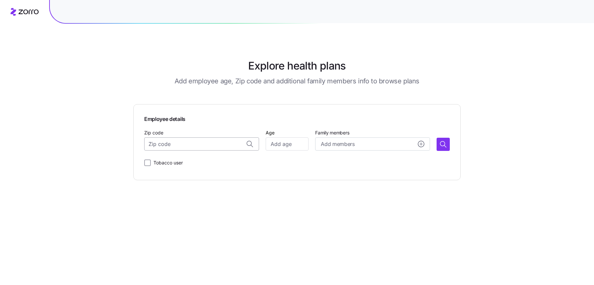
click at [196, 146] on input "Zip code" at bounding box center [201, 143] width 115 height 13
click at [203, 163] on span "19121, [GEOGRAPHIC_DATA], [GEOGRAPHIC_DATA]" at bounding box center [208, 162] width 92 height 8
type input "19121, [GEOGRAPHIC_DATA], [GEOGRAPHIC_DATA]"
click at [283, 148] on input "Age" at bounding box center [286, 143] width 43 height 13
type input "30"
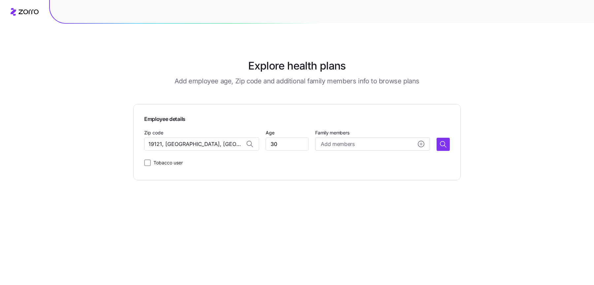
click at [336, 157] on div "Tobacco user" at bounding box center [296, 162] width 305 height 13
click at [446, 146] on icon "button" at bounding box center [443, 144] width 8 height 8
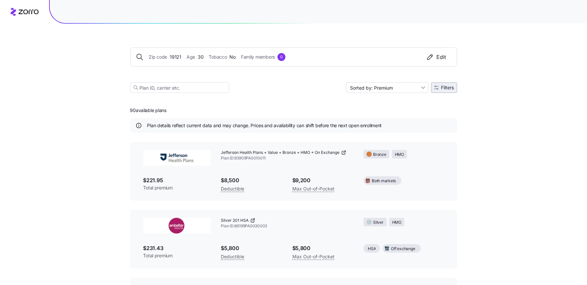
click at [447, 88] on span "Filters" at bounding box center [448, 87] width 13 height 5
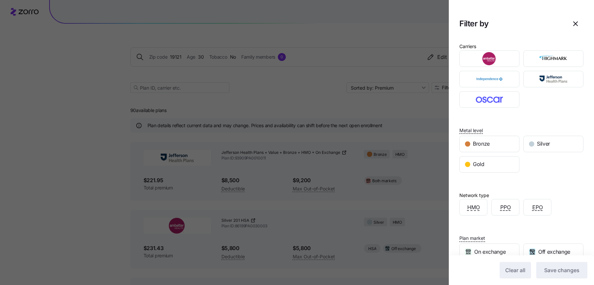
click at [126, 209] on div at bounding box center [297, 142] width 594 height 285
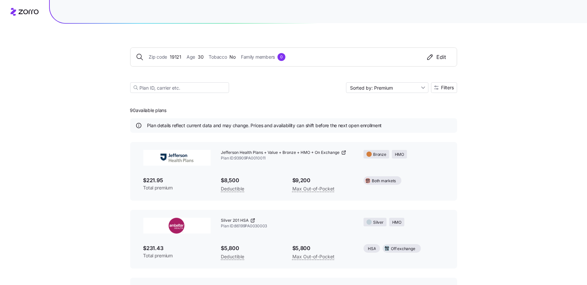
scroll to position [32, 0]
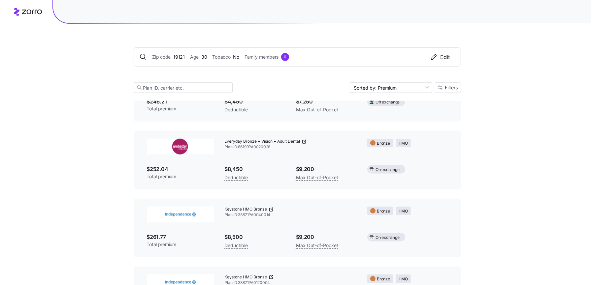
scroll to position [559, 0]
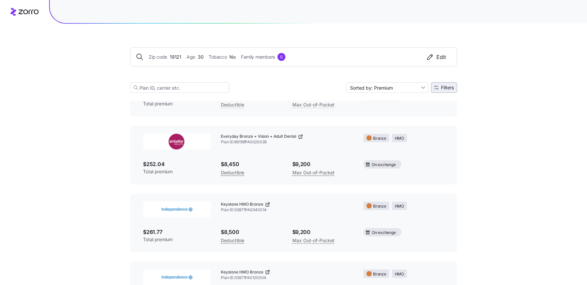
click at [444, 90] on span "Filters" at bounding box center [448, 87] width 13 height 5
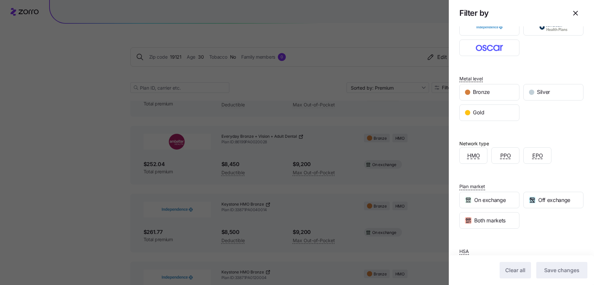
scroll to position [78, 0]
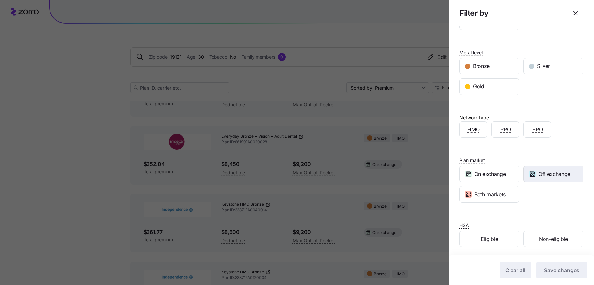
click at [538, 174] on span "Off exchange" at bounding box center [554, 174] width 32 height 8
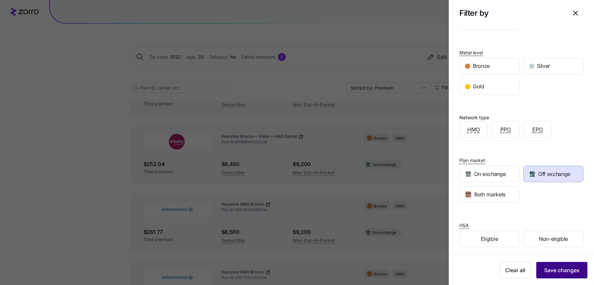
click at [555, 268] on span "Save changes" at bounding box center [561, 270] width 35 height 8
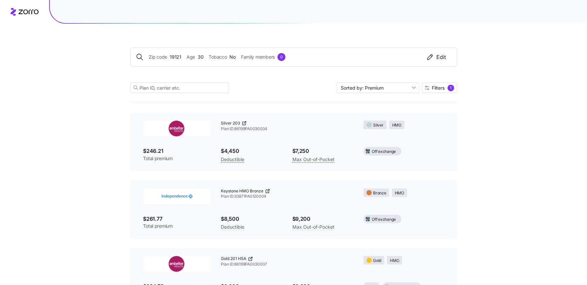
scroll to position [109, 0]
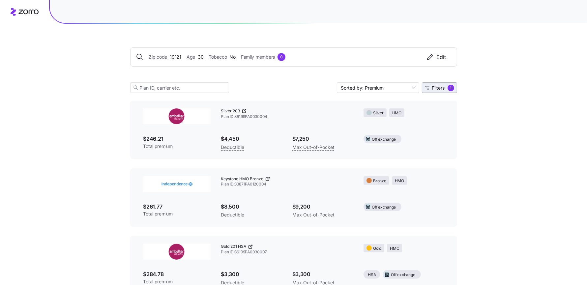
click at [444, 85] on span "Filters 1" at bounding box center [439, 88] width 29 height 7
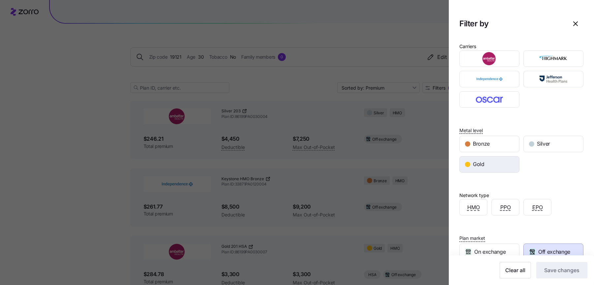
click at [497, 160] on div "Gold" at bounding box center [488, 165] width 59 height 16
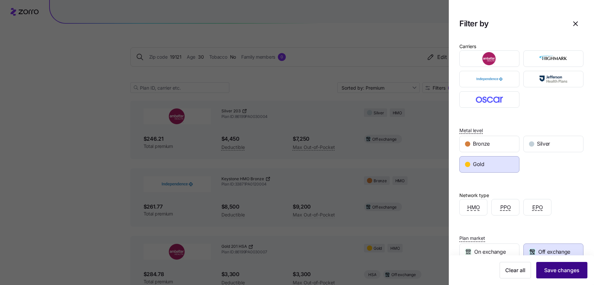
click at [544, 266] on span "Save changes" at bounding box center [561, 270] width 35 height 8
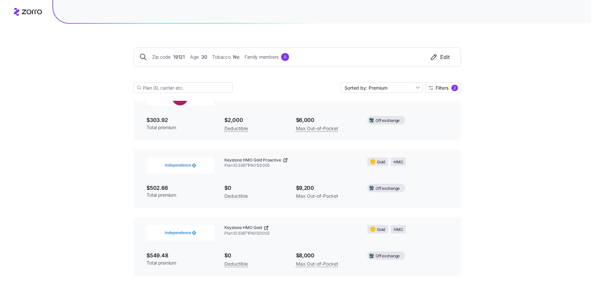
scroll to position [0, 0]
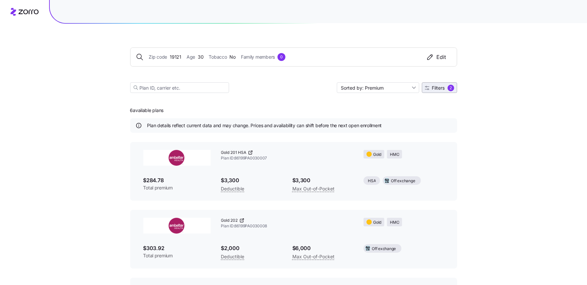
click at [440, 86] on span "Filters" at bounding box center [438, 88] width 13 height 5
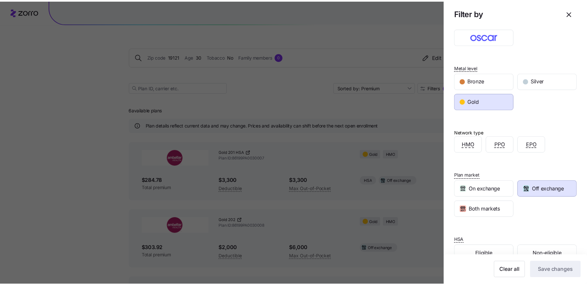
scroll to position [78, 0]
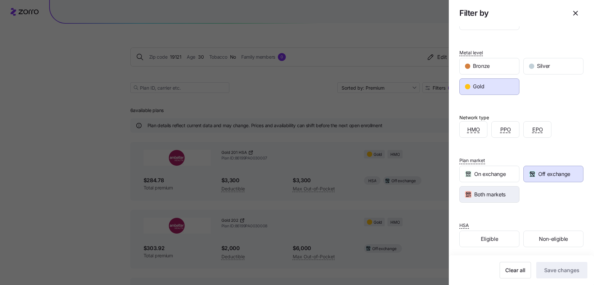
click at [498, 196] on span "Both markets" at bounding box center [489, 195] width 31 height 8
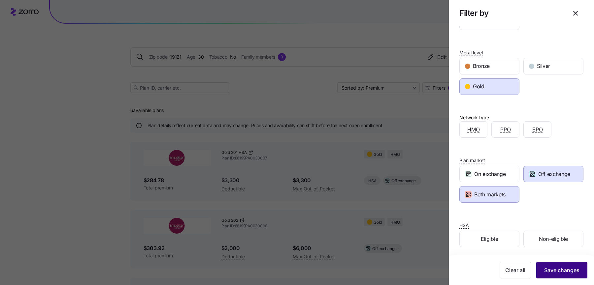
click at [567, 274] on span "Save changes" at bounding box center [561, 270] width 35 height 8
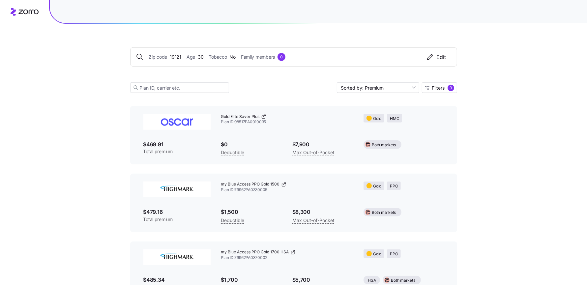
scroll to position [505, 0]
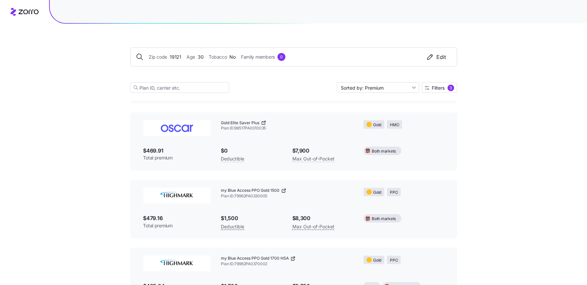
click at [43, 157] on div "Zip code 19121 Age [DEMOGRAPHIC_DATA] Tobacco No Family members 0 Edit Sorted b…" at bounding box center [293, 172] width 587 height 1354
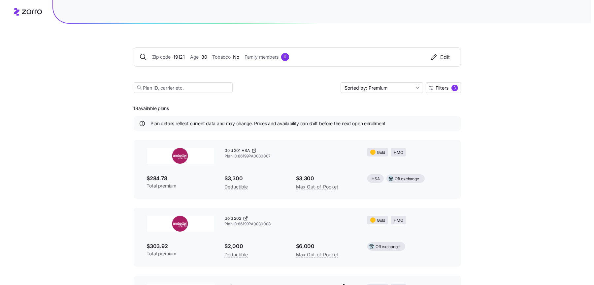
scroll to position [0, 0]
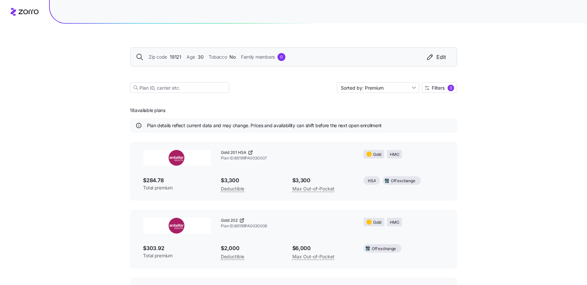
click at [268, 63] on div "Zip code 19121 Age [DEMOGRAPHIC_DATA] Tobacco No Family members 0 Edit" at bounding box center [293, 56] width 327 height 19
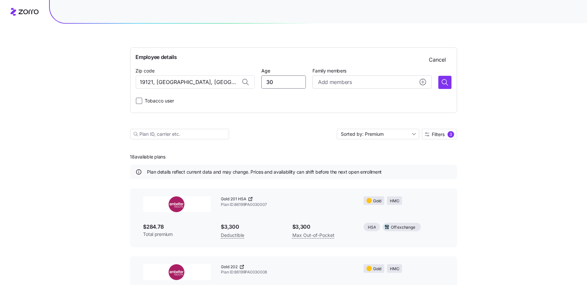
click at [283, 82] on input "30" at bounding box center [283, 82] width 45 height 13
type input "40"
click at [422, 81] on circle "add icon" at bounding box center [423, 82] width 6 height 6
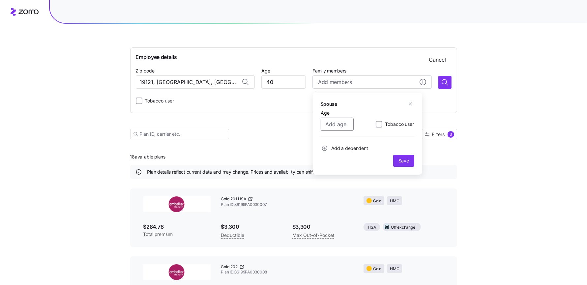
click at [344, 124] on input "Age" at bounding box center [337, 124] width 33 height 13
type input "38"
click at [344, 147] on span "Add a dependent" at bounding box center [349, 148] width 37 height 7
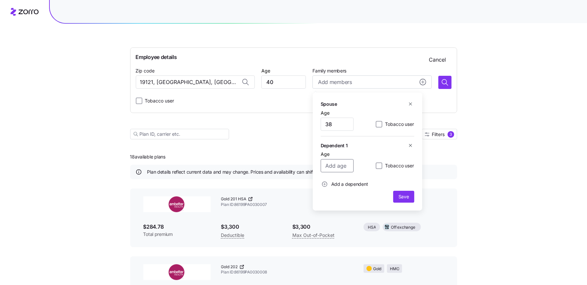
click at [336, 169] on input "Age" at bounding box center [337, 165] width 33 height 13
type input "10"
click at [331, 186] on span "Add a dependent" at bounding box center [349, 184] width 37 height 7
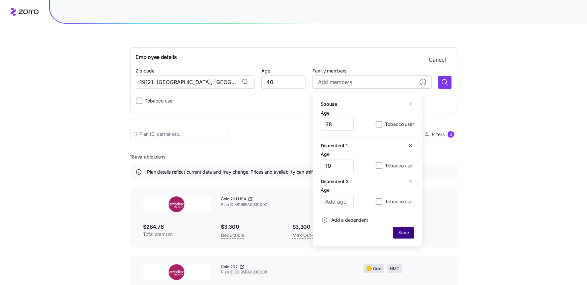
click at [403, 231] on span "Save" at bounding box center [404, 232] width 11 height 7
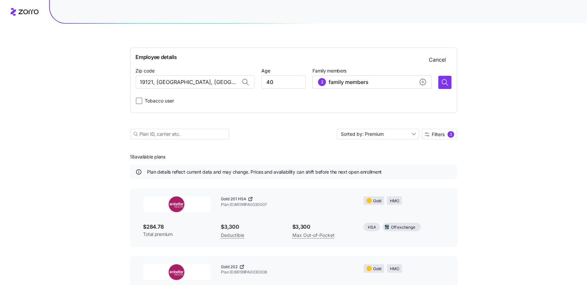
click at [453, 81] on div "Employee details Cancel Zip code 19121, [GEOGRAPHIC_DATA], [GEOGRAPHIC_DATA] Ag…" at bounding box center [293, 80] width 327 height 66
click at [447, 82] on icon "button" at bounding box center [445, 82] width 8 height 8
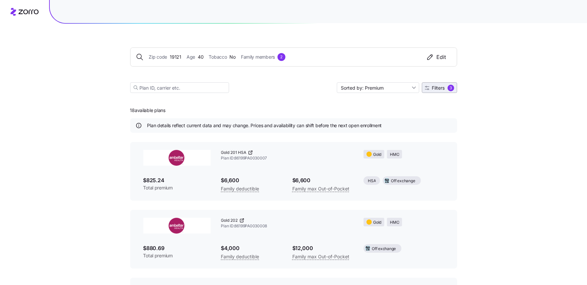
click at [450, 87] on div "3" at bounding box center [451, 88] width 7 height 7
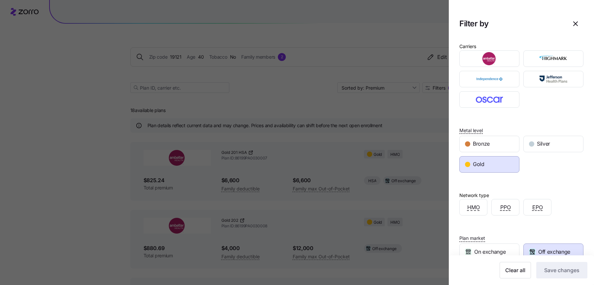
click at [505, 165] on div "Gold" at bounding box center [488, 165] width 59 height 16
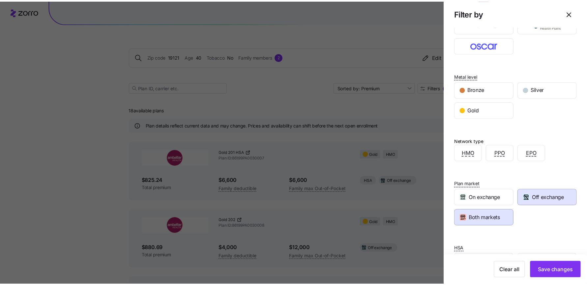
scroll to position [78, 0]
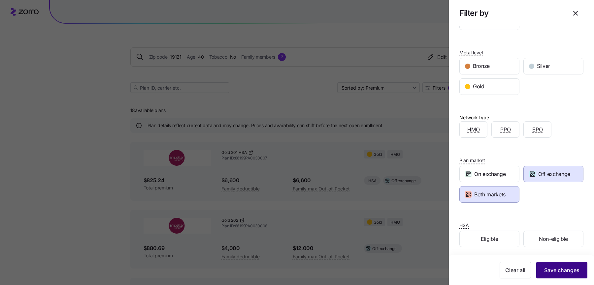
click at [545, 270] on span "Save changes" at bounding box center [561, 270] width 35 height 8
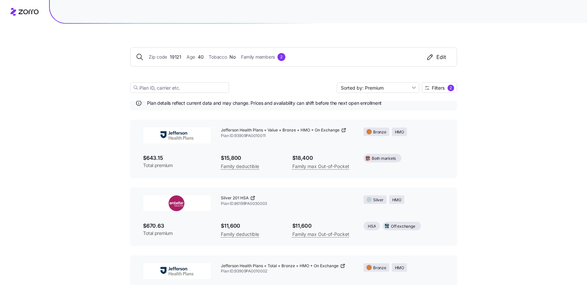
scroll to position [32, 0]
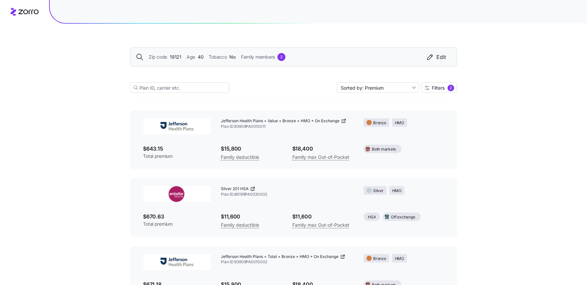
click at [266, 60] on span "Family members" at bounding box center [258, 56] width 34 height 7
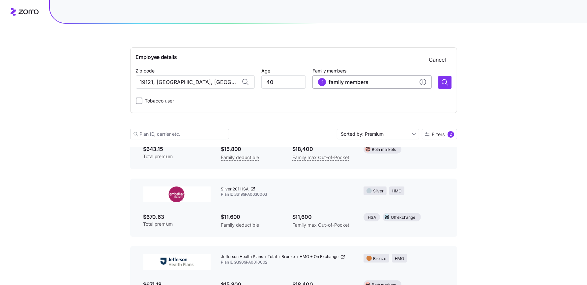
click at [348, 80] on span "family members" at bounding box center [349, 82] width 40 height 8
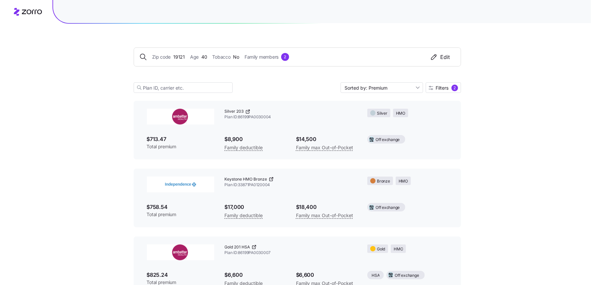
scroll to position [0, 0]
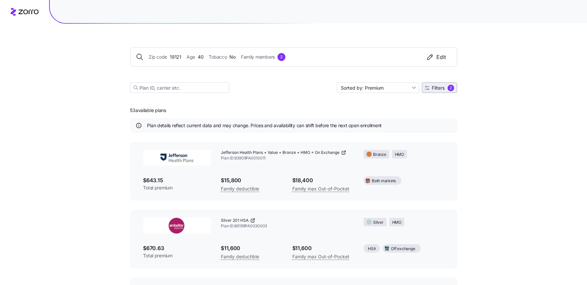
click at [443, 89] on span "Filters" at bounding box center [438, 88] width 13 height 5
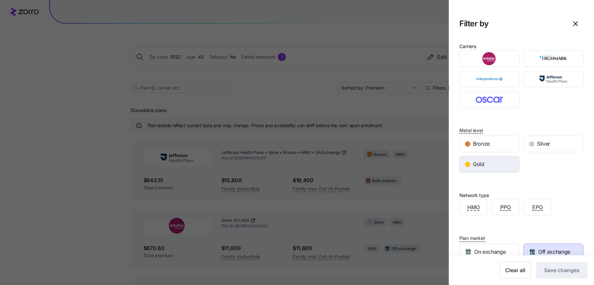
click at [505, 164] on div "Gold" at bounding box center [488, 165] width 59 height 16
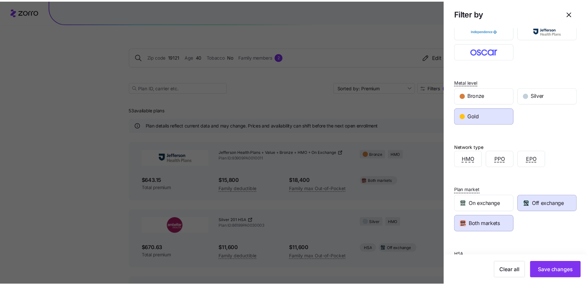
scroll to position [52, 0]
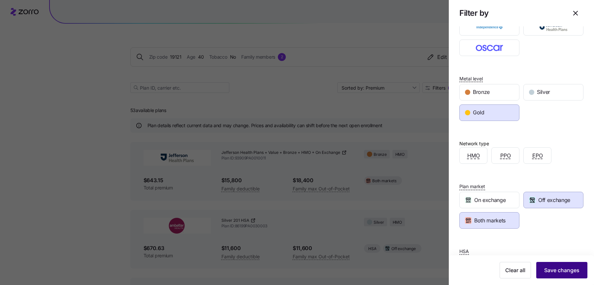
click at [544, 273] on span "Save changes" at bounding box center [561, 270] width 35 height 8
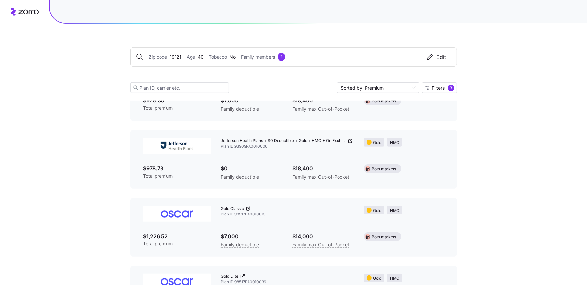
scroll to position [288, 0]
